Goal: Task Accomplishment & Management: Manage account settings

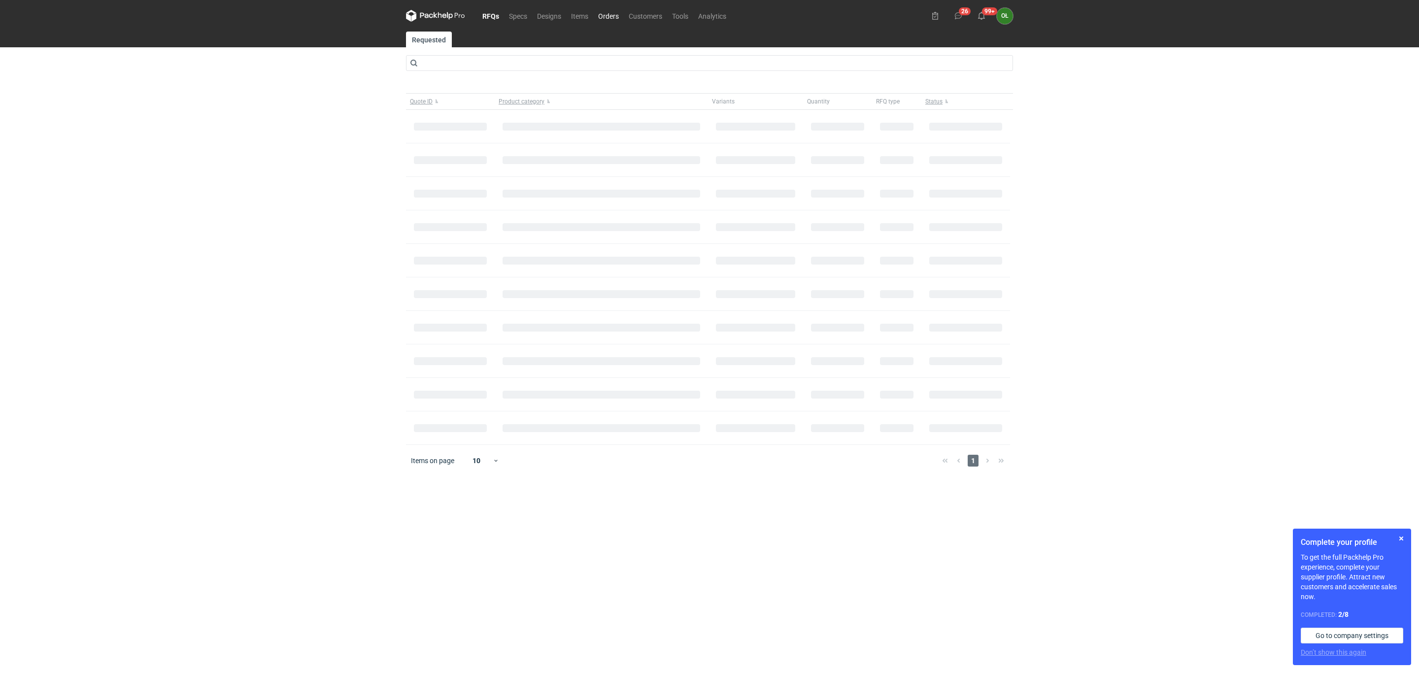
click at [612, 13] on link "Orders" at bounding box center [608, 16] width 31 height 12
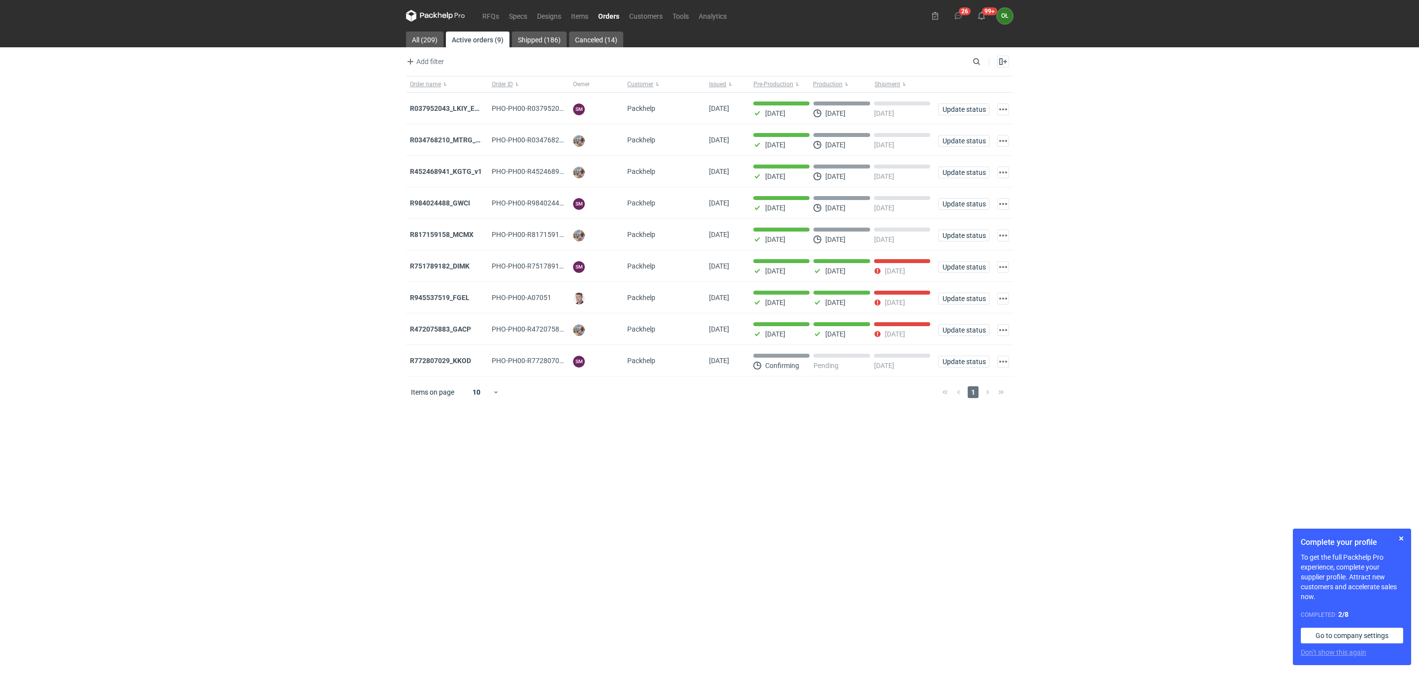
click at [0, 603] on div "RFQs Specs Designs Items Orders Customers Tools Analytics 26 99+ OŁ [PERSON_NAM…" at bounding box center [709, 336] width 1419 height 673
click at [577, 16] on link "Items" at bounding box center [579, 16] width 27 height 12
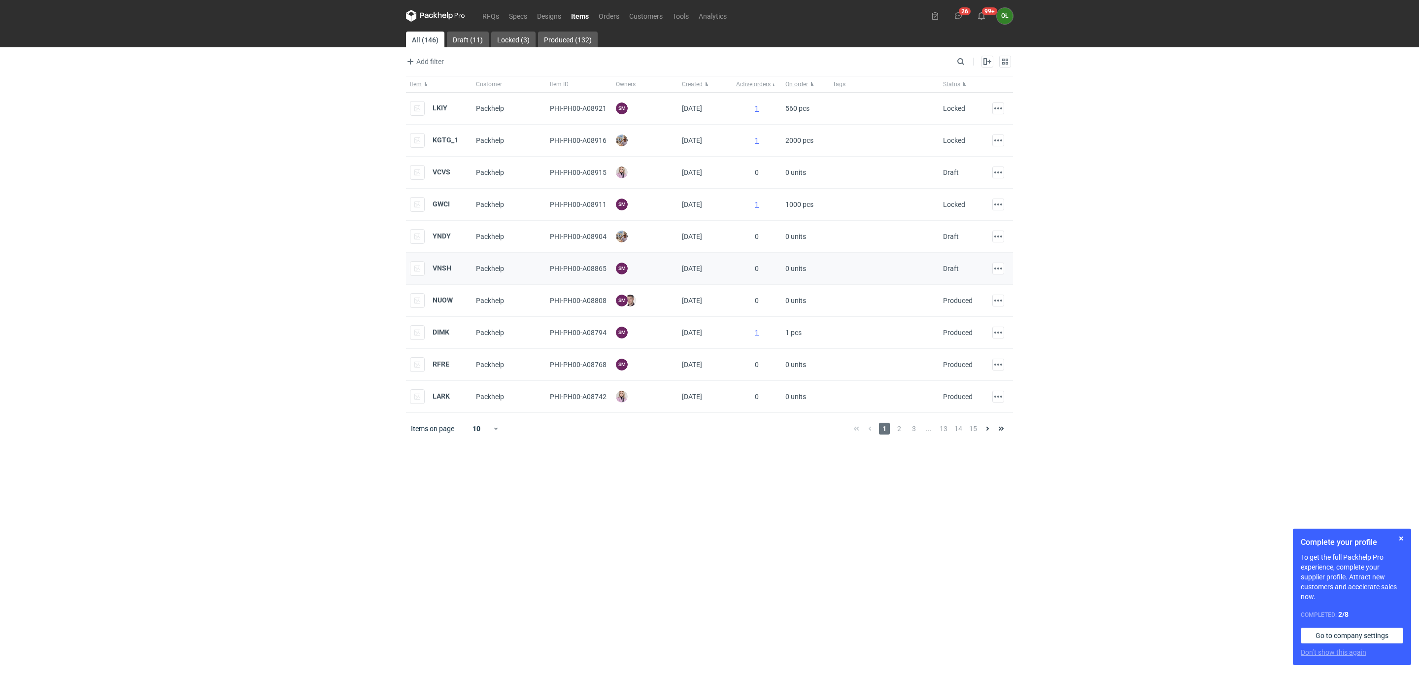
click at [454, 274] on div "VNSH" at bounding box center [439, 269] width 66 height 32
click at [445, 270] on strong "VNSH" at bounding box center [442, 268] width 19 height 8
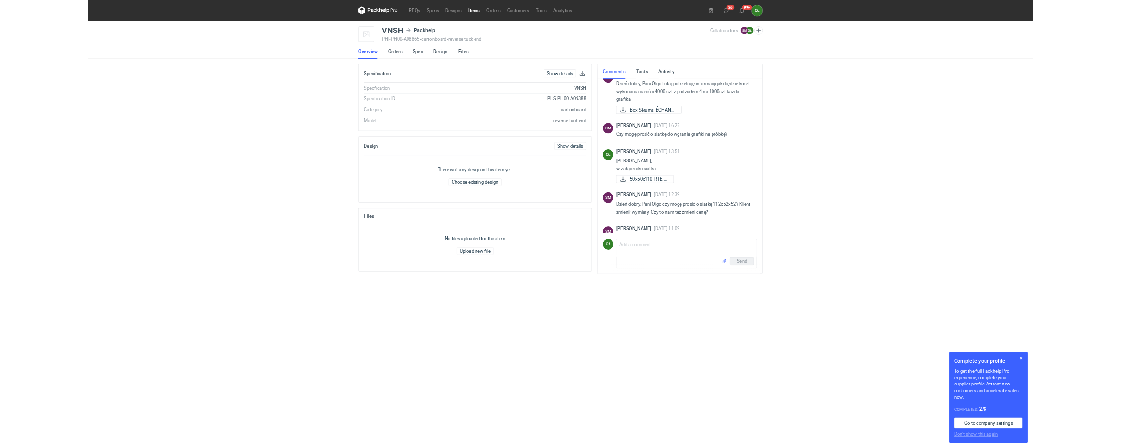
scroll to position [426, 0]
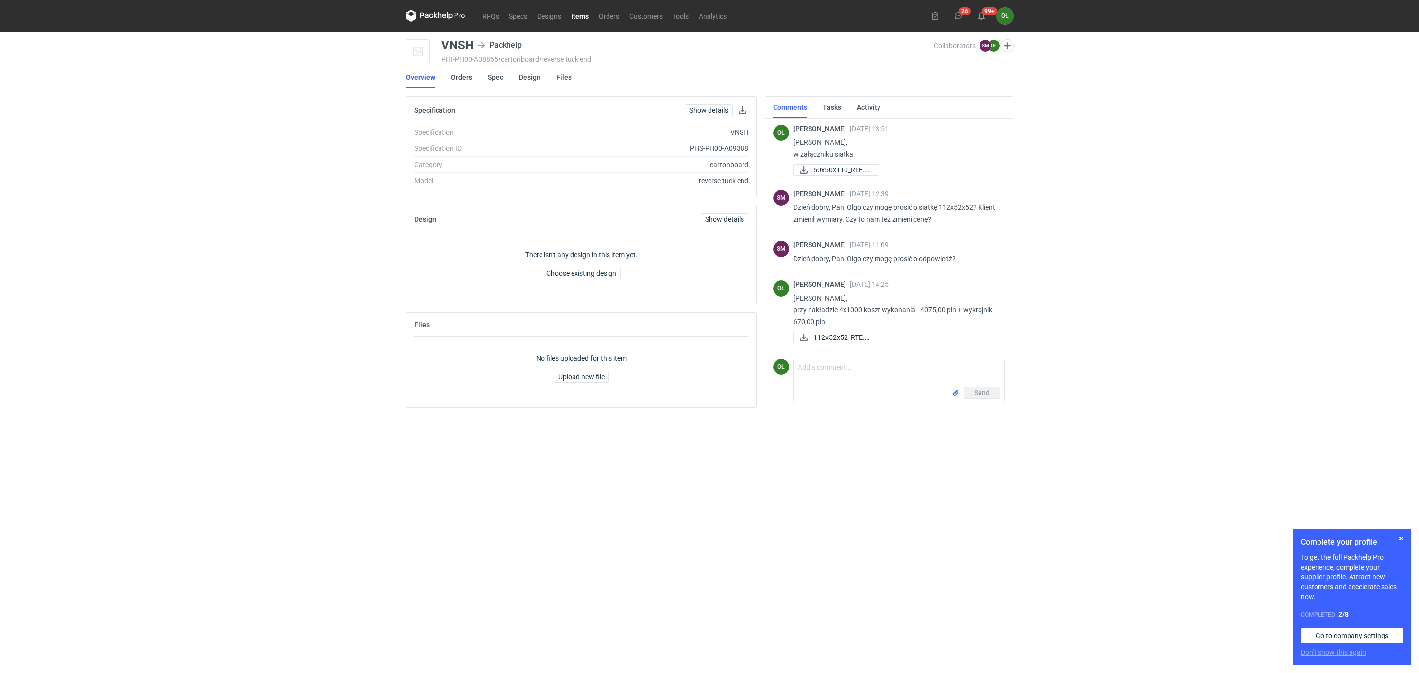
click at [439, 17] on icon at bounding box center [435, 16] width 59 height 12
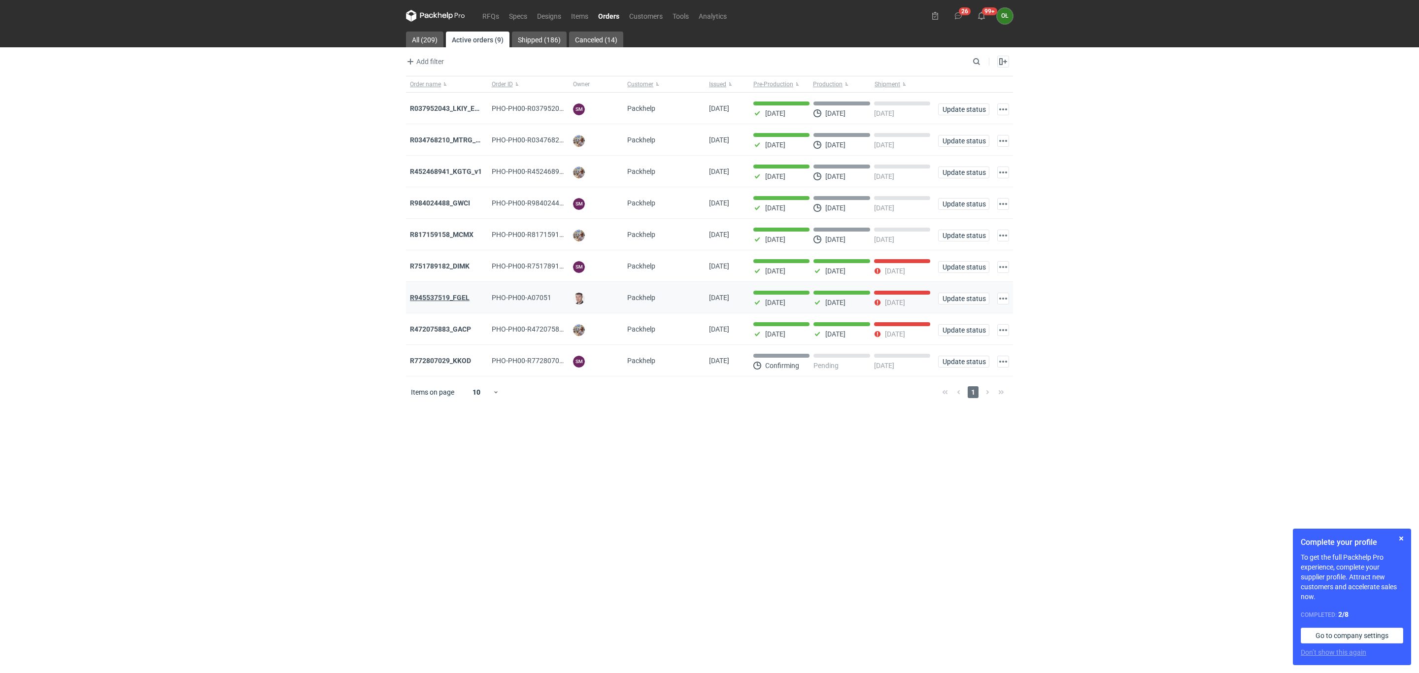
click at [460, 297] on strong "R945537519_FGEL" at bounding box center [440, 298] width 60 height 8
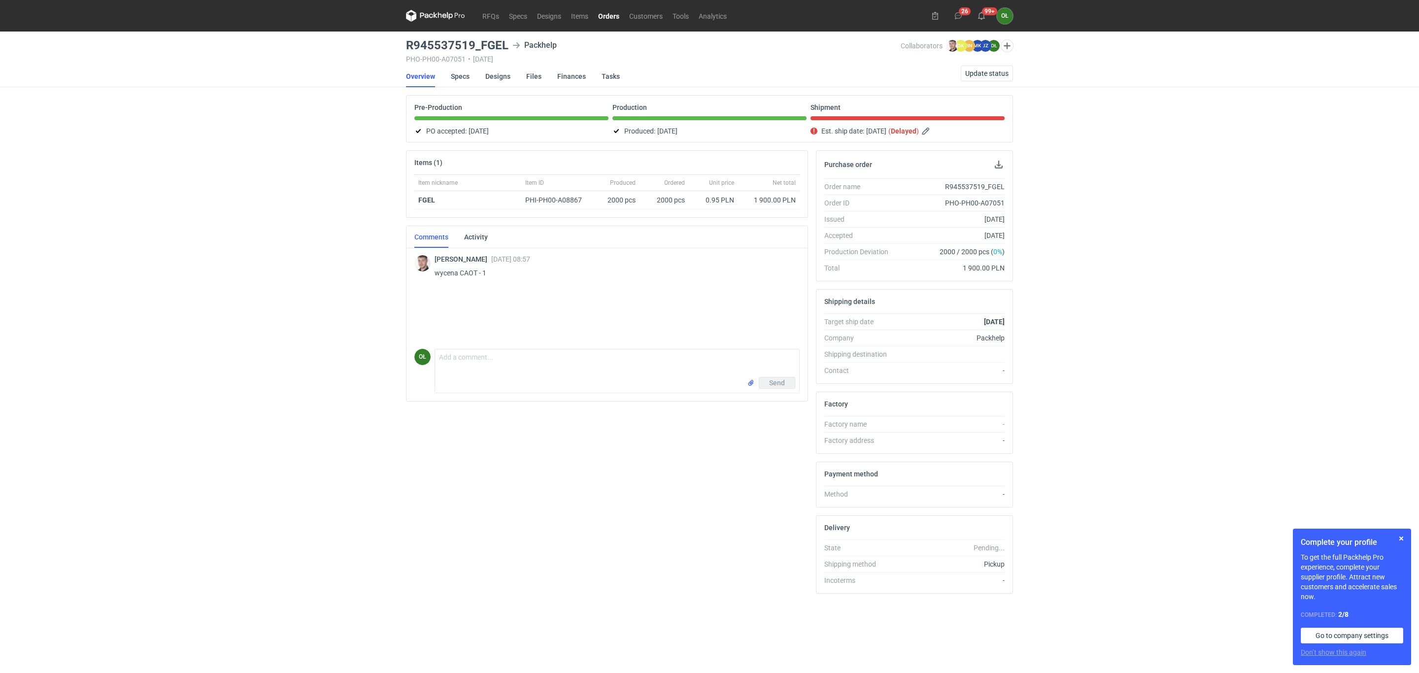
click at [0, 314] on div "RFQs Specs Designs Items Orders Customers Tools Analytics 26 99+ OŁ [PERSON_NAM…" at bounding box center [709, 336] width 1419 height 673
click at [53, 252] on div "RFQs Specs Designs Items Orders Customers Tools Analytics 26 99+ OŁ [PERSON_NAM…" at bounding box center [709, 336] width 1419 height 673
drag, startPoint x: 408, startPoint y: 42, endPoint x: 518, endPoint y: 43, distance: 109.9
click at [518, 43] on div "R945537519_FGEL Packhelp" at bounding box center [653, 45] width 495 height 12
copy h3 "R945537519_FGEL"
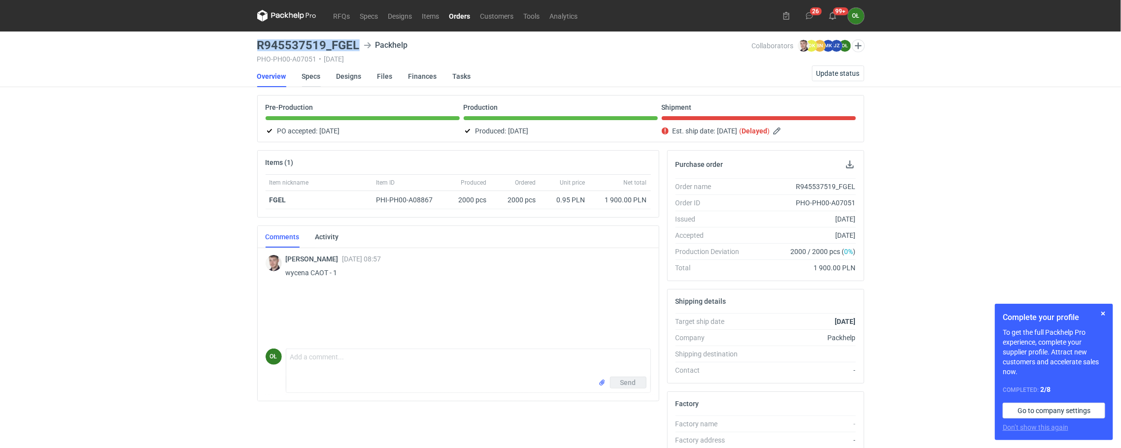
click at [315, 74] on link "Specs" at bounding box center [311, 77] width 19 height 22
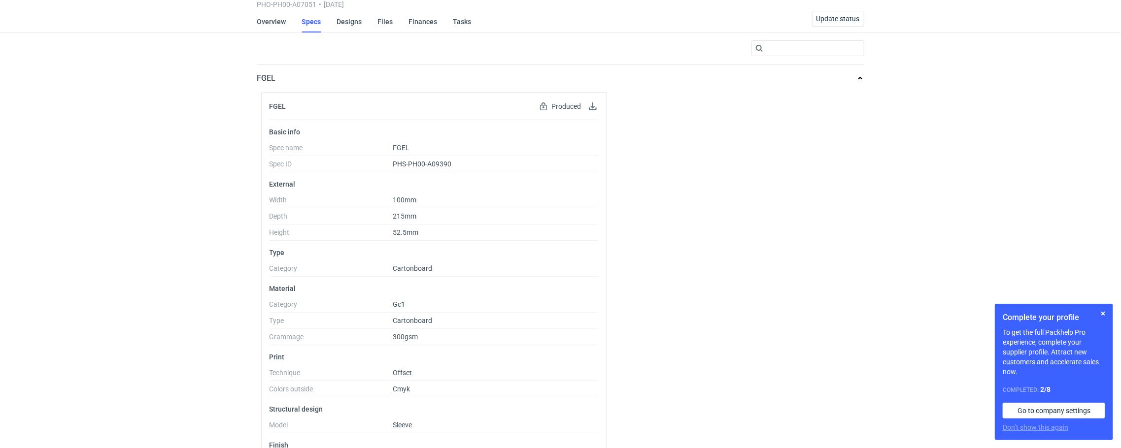
scroll to position [54, 0]
click at [273, 21] on link "Overview" at bounding box center [271, 23] width 29 height 22
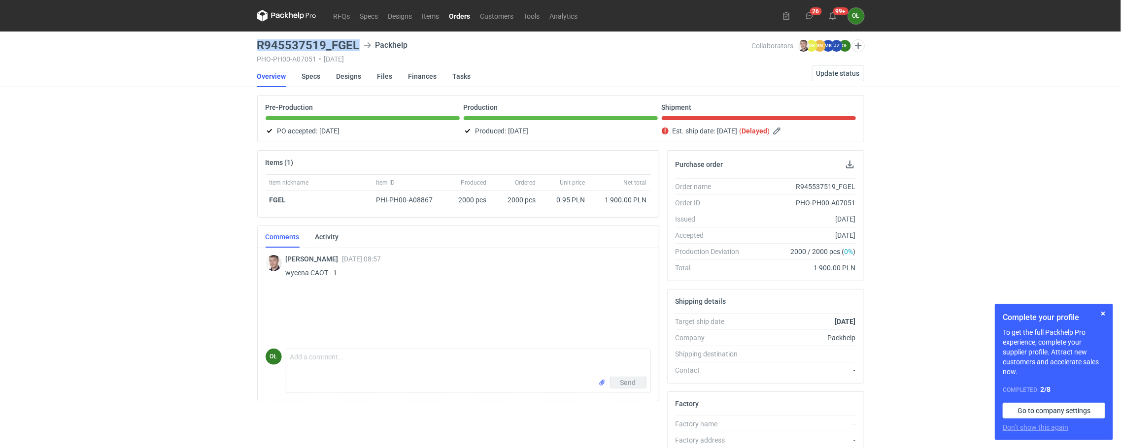
drag, startPoint x: 258, startPoint y: 44, endPoint x: 364, endPoint y: 49, distance: 106.0
click at [364, 49] on div "R945537519_FGEL Packhelp" at bounding box center [504, 45] width 495 height 12
copy h3 "R945537519_FGEL"
click at [313, 71] on link "Specs" at bounding box center [311, 77] width 19 height 22
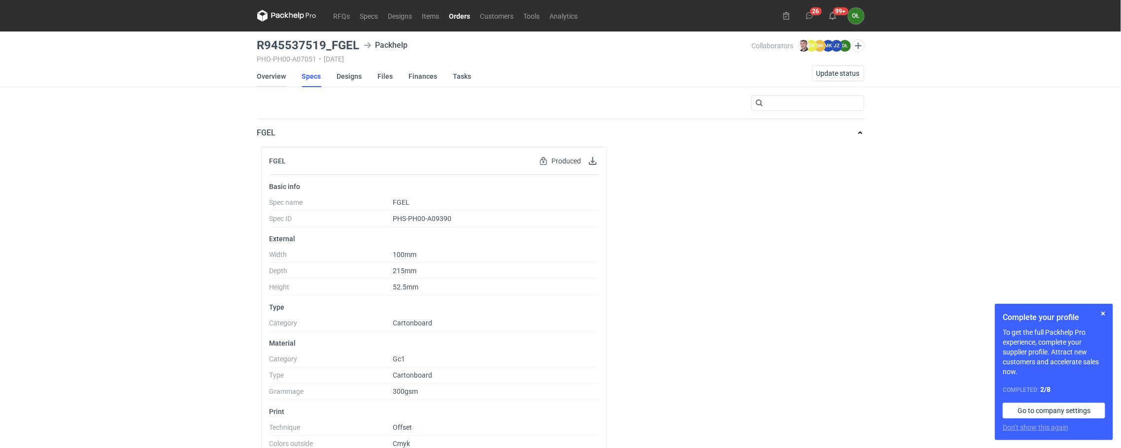
click at [279, 67] on link "Overview" at bounding box center [271, 77] width 29 height 22
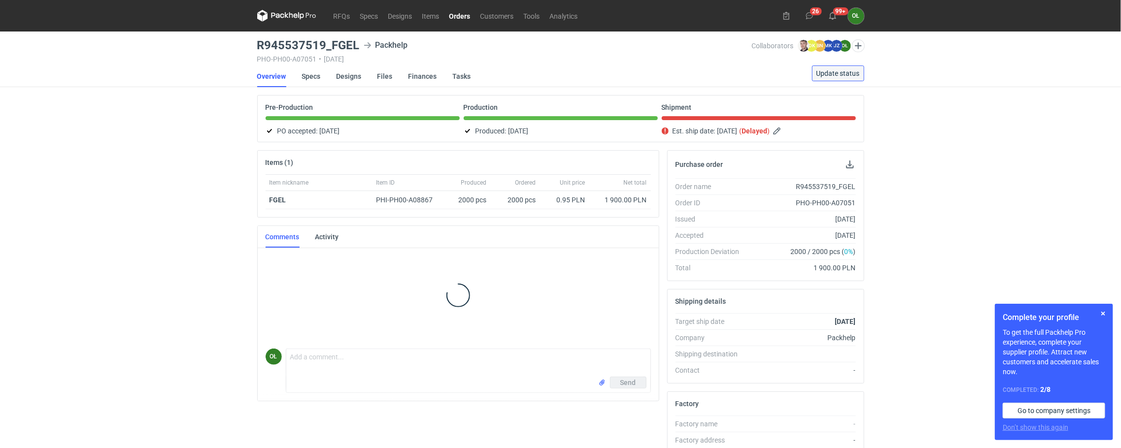
click at [844, 70] on span "Update status" at bounding box center [837, 73] width 43 height 7
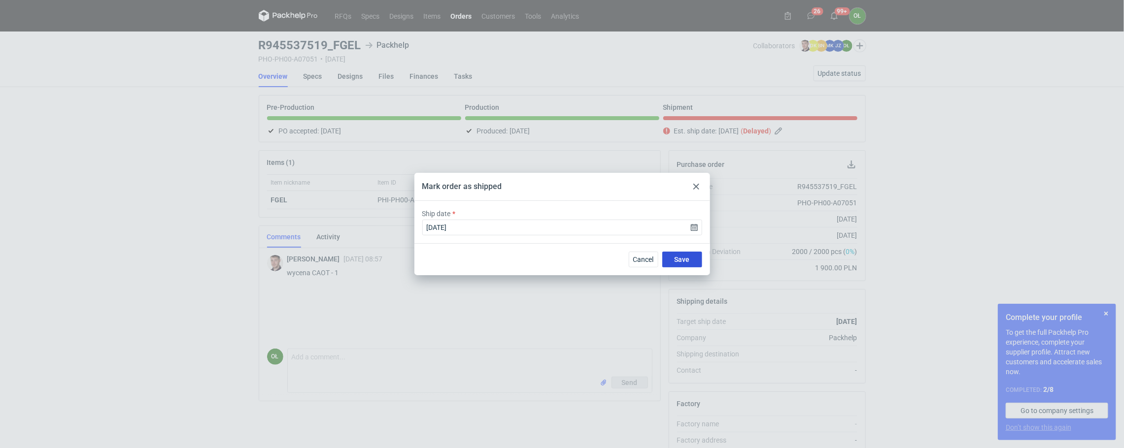
click at [682, 259] on span "Save" at bounding box center [681, 259] width 15 height 7
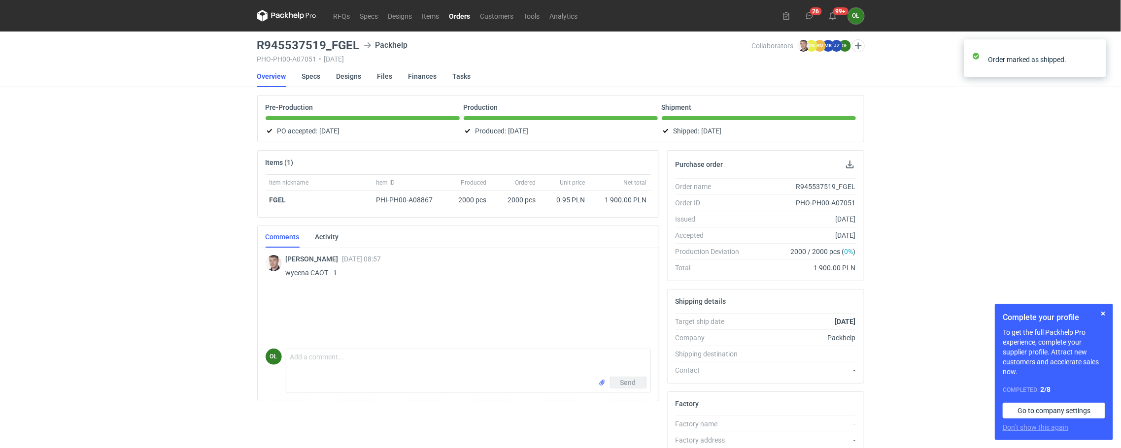
click at [466, 16] on link "Orders" at bounding box center [459, 16] width 31 height 12
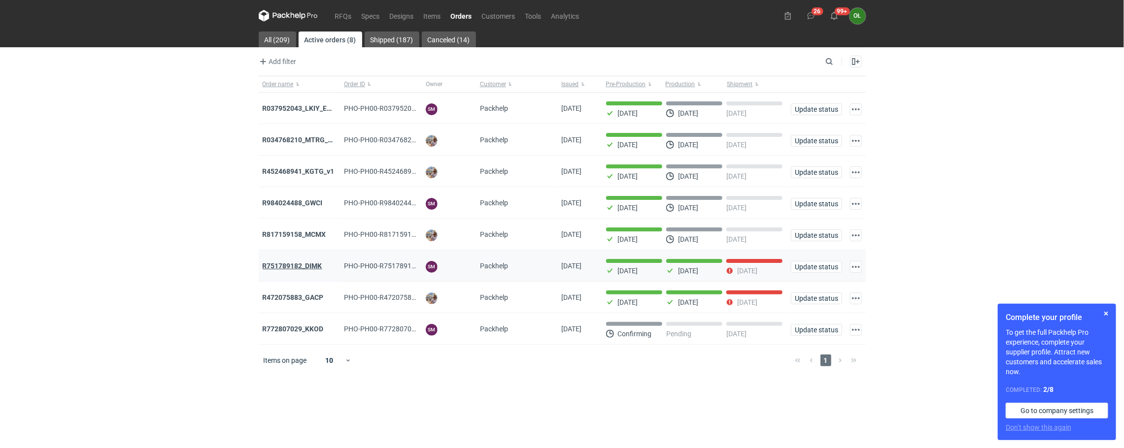
click at [307, 265] on strong "R751789182_DIMK" at bounding box center [293, 266] width 60 height 8
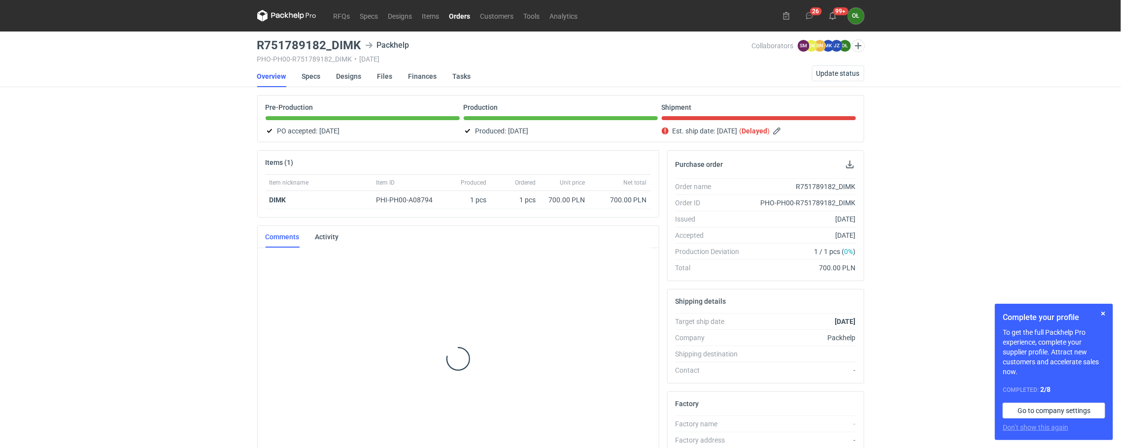
scroll to position [25, 0]
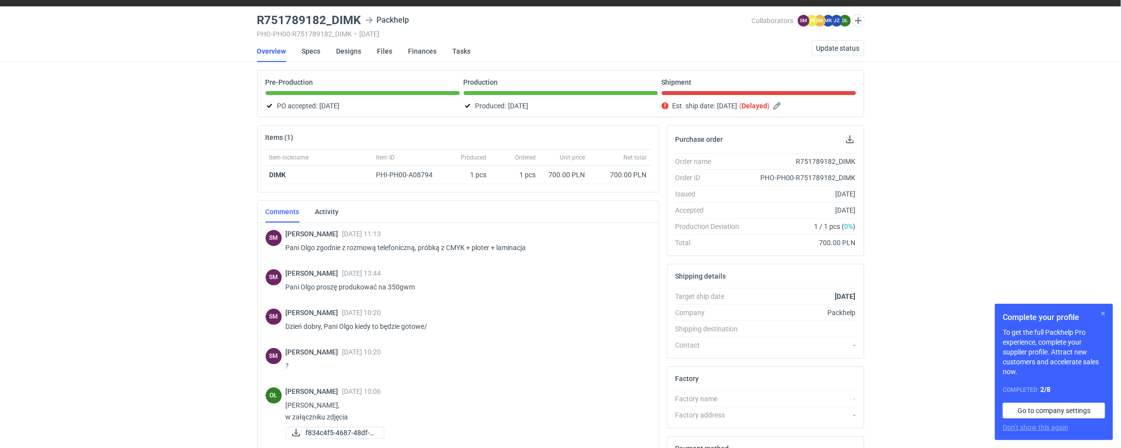
click at [1106, 314] on button "button" at bounding box center [1103, 314] width 12 height 12
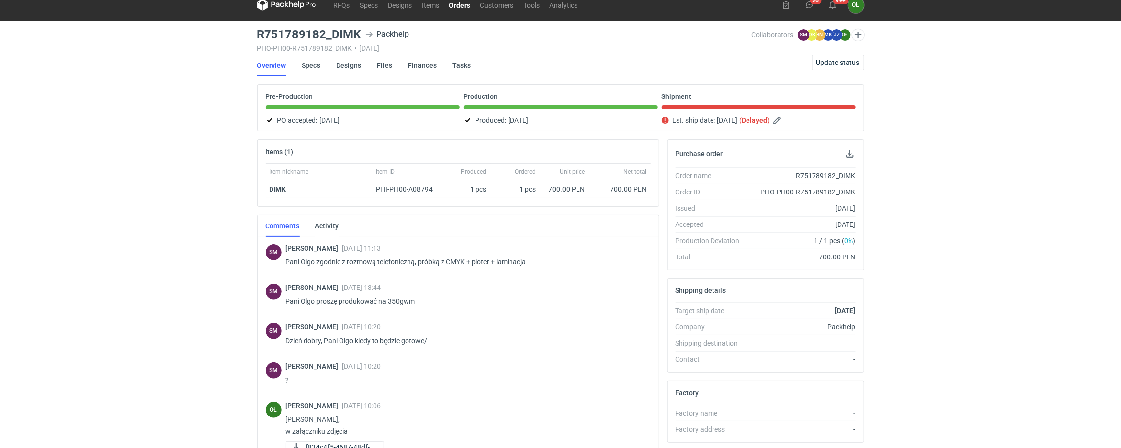
scroll to position [0, 0]
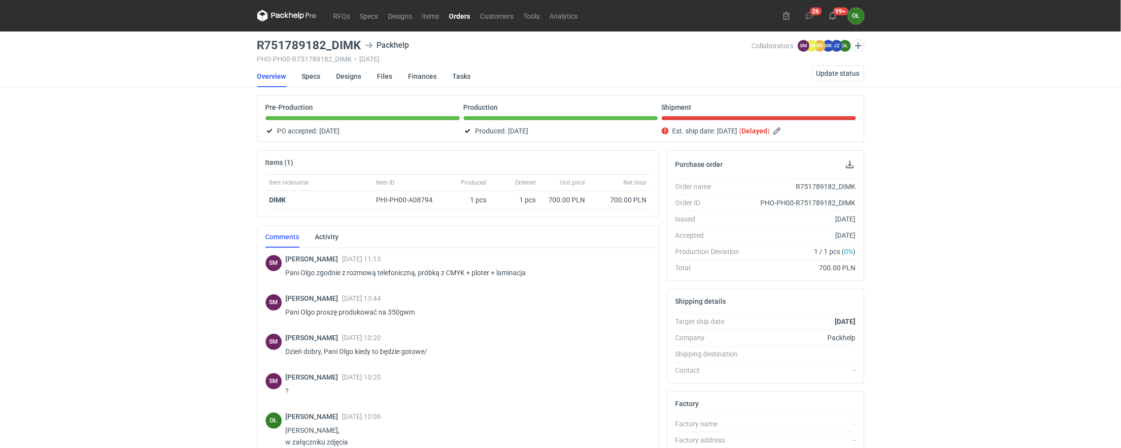
click at [464, 16] on link "Orders" at bounding box center [459, 16] width 31 height 12
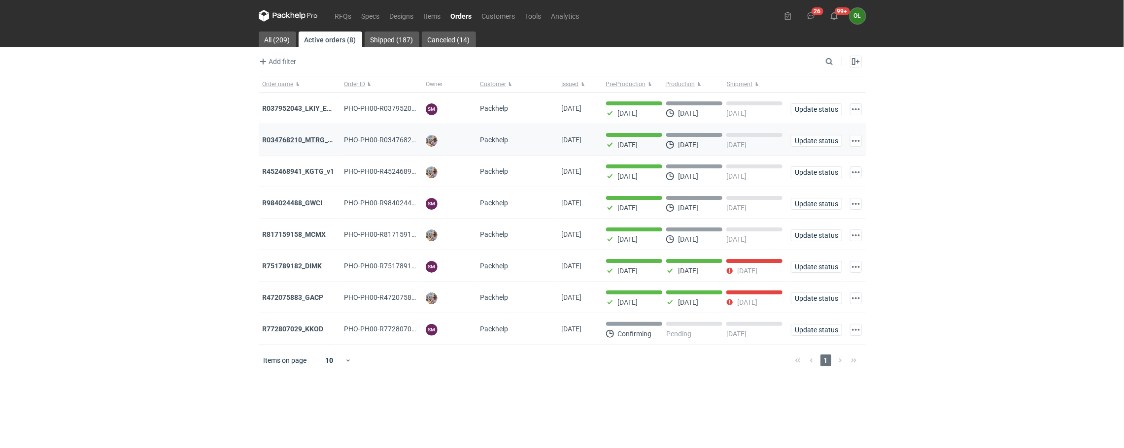
click at [287, 143] on strong "R034768210_MTRG_WCIR_XWSN" at bounding box center [315, 140] width 105 height 8
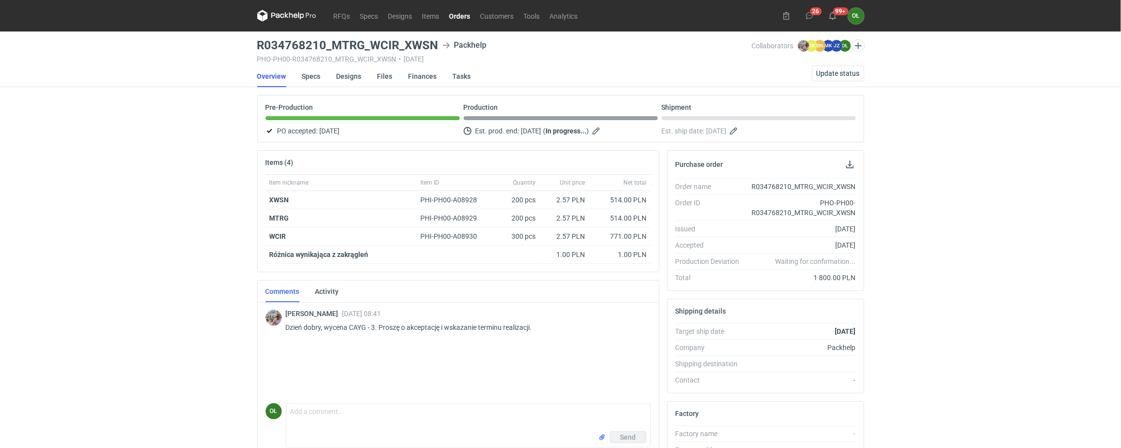
click at [459, 17] on link "Orders" at bounding box center [459, 16] width 31 height 12
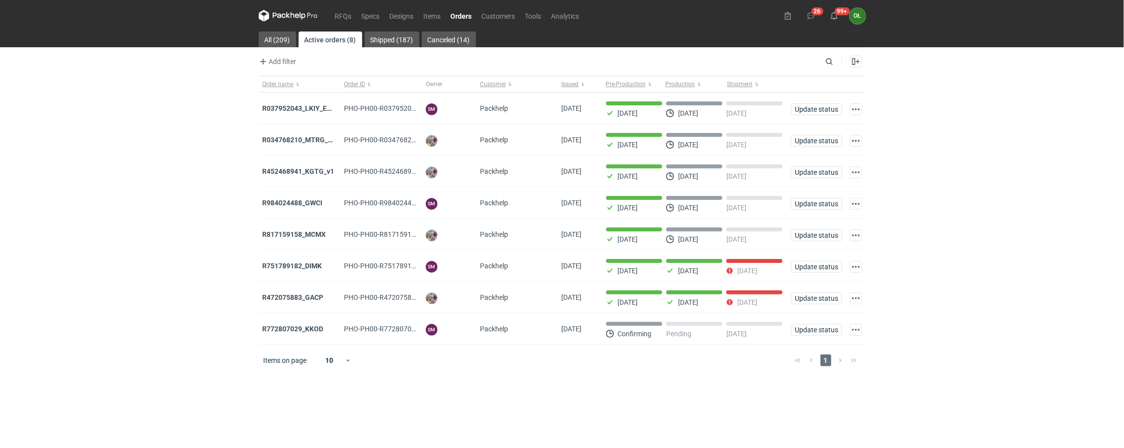
click at [312, 108] on strong "R037952043_LKIY_EBJQ" at bounding box center [302, 108] width 78 height 8
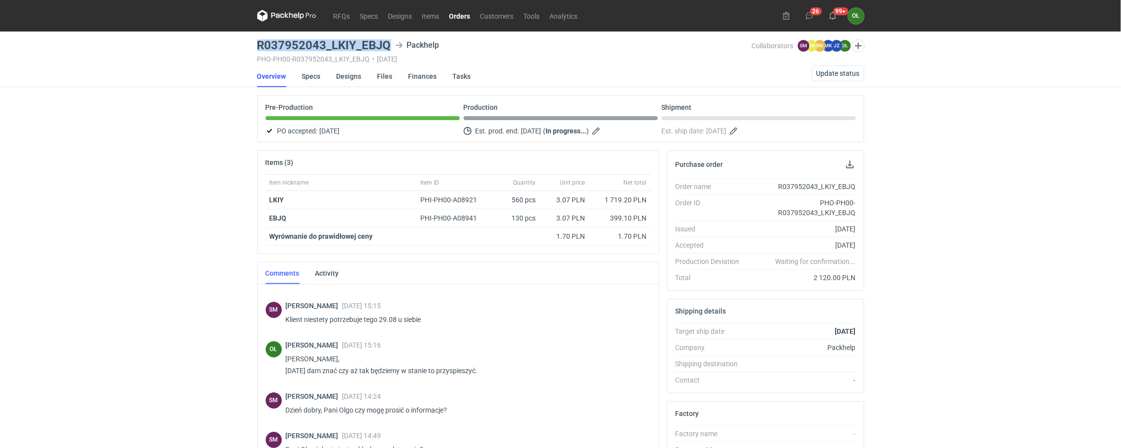
drag, startPoint x: 255, startPoint y: 40, endPoint x: 404, endPoint y: 48, distance: 149.4
click at [404, 48] on main "R037952043_LKIY_EBJQ Packhelp PHO-PH00-R037952043_LKIY_EBJQ • [DATE] Collaborat…" at bounding box center [560, 337] width 615 height 611
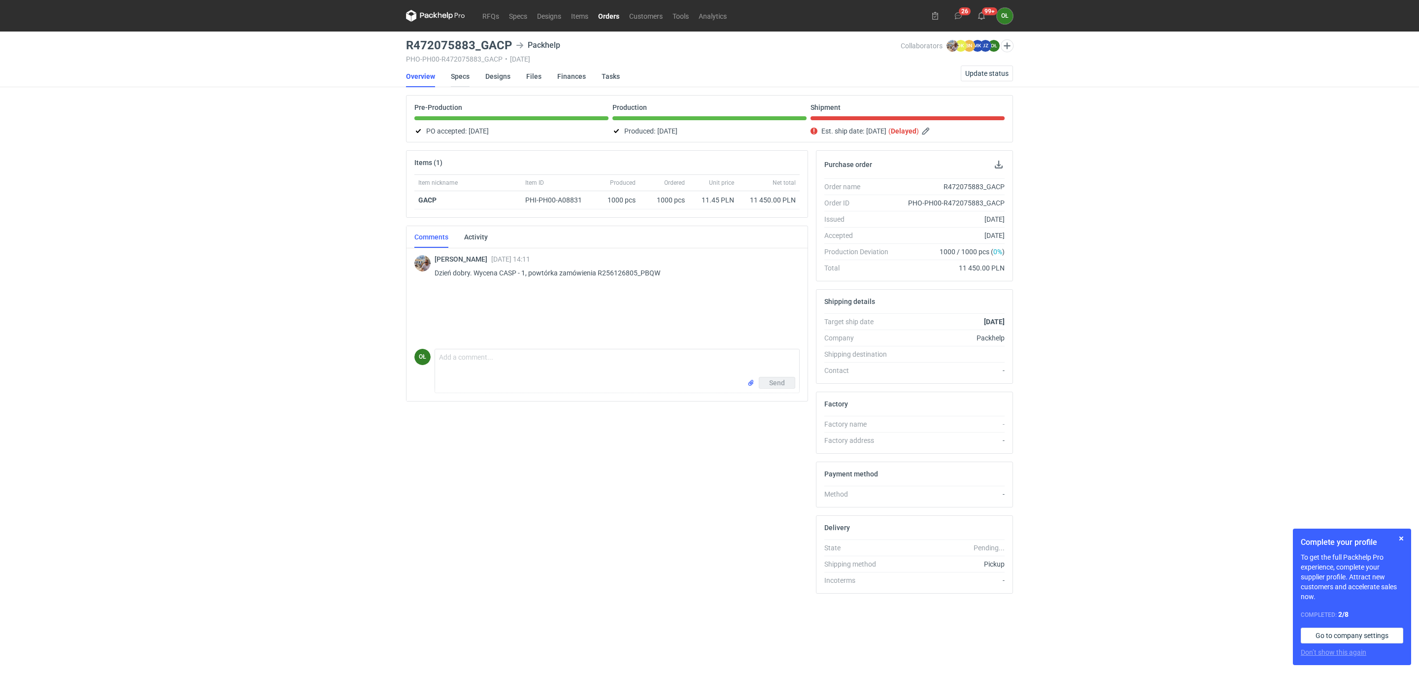
click at [452, 75] on link "Specs" at bounding box center [460, 77] width 19 height 22
